Goal: Information Seeking & Learning: Find specific fact

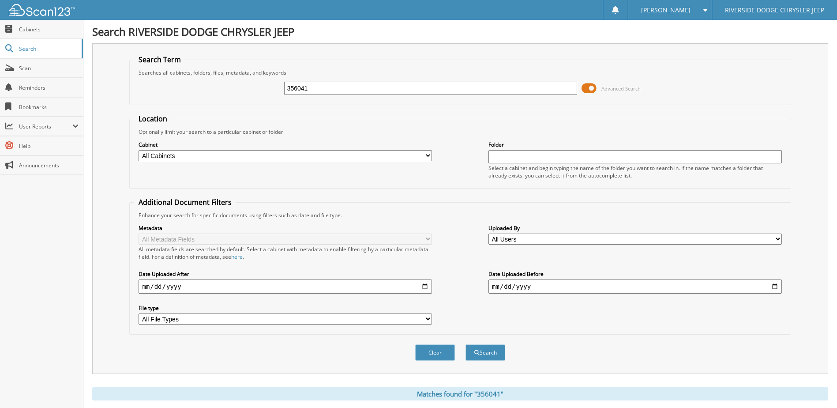
click at [341, 87] on input "356041" at bounding box center [431, 88] width 294 height 13
drag, startPoint x: 341, startPoint y: 87, endPoint x: 90, endPoint y: 87, distance: 251.2
click at [90, 87] on div "Search RIVERSIDE DODGE CHRYSLER JEEP Search Term Searches all cabinets, folders…" at bounding box center [460, 263] width 754 height 527
type input "353680"
click at [466, 344] on button "Search" at bounding box center [486, 352] width 40 height 16
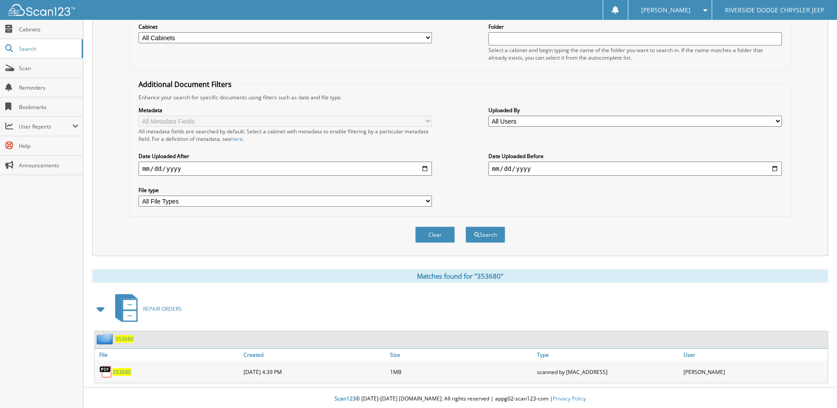
scroll to position [120, 0]
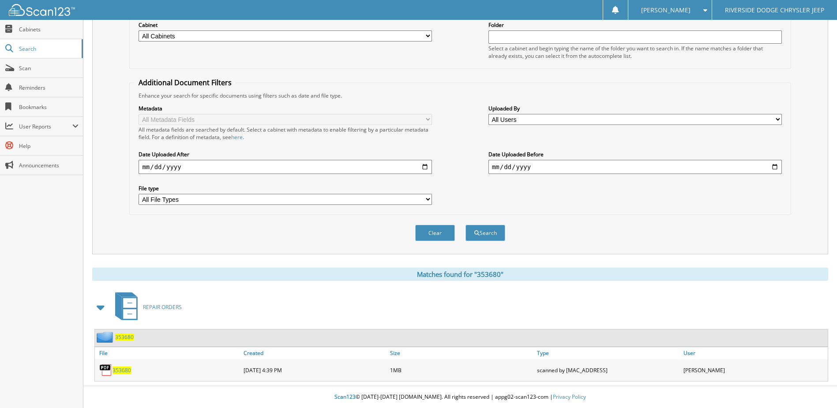
click at [119, 367] on span "353680" at bounding box center [122, 370] width 19 height 8
